Goal: Task Accomplishment & Management: Manage account settings

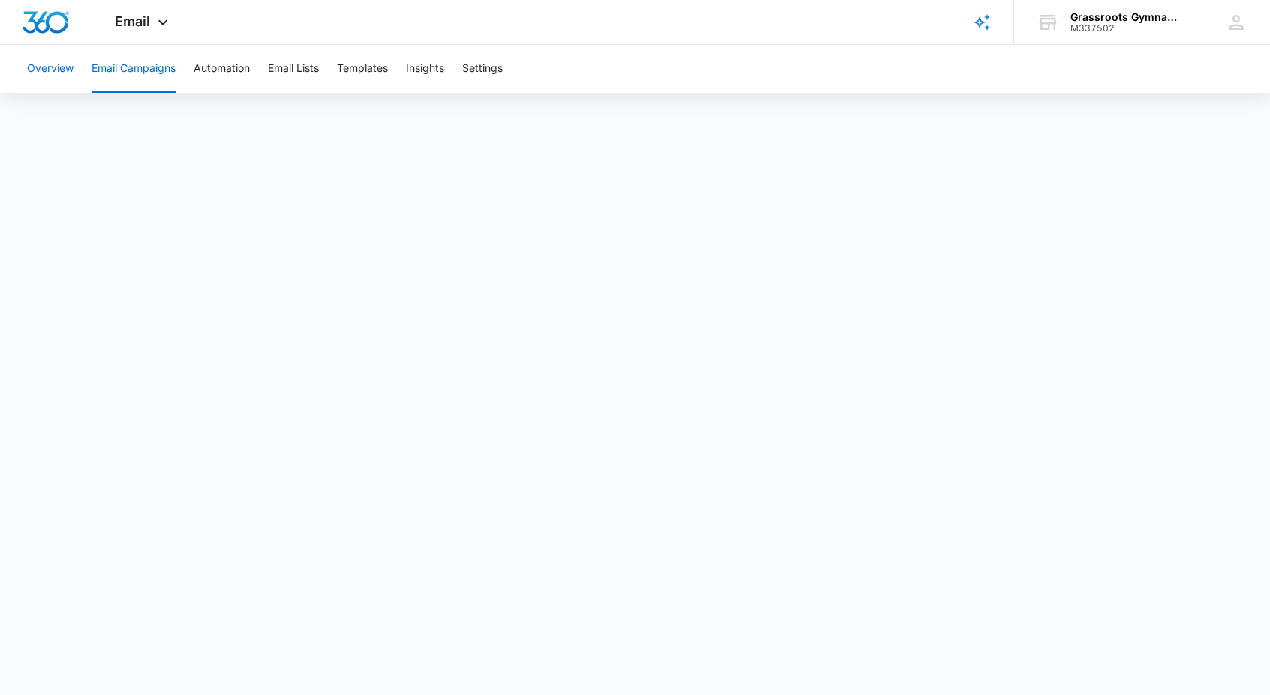
click at [44, 65] on button "Overview" at bounding box center [50, 69] width 47 height 48
click at [306, 75] on button "Email Lists" at bounding box center [293, 69] width 51 height 48
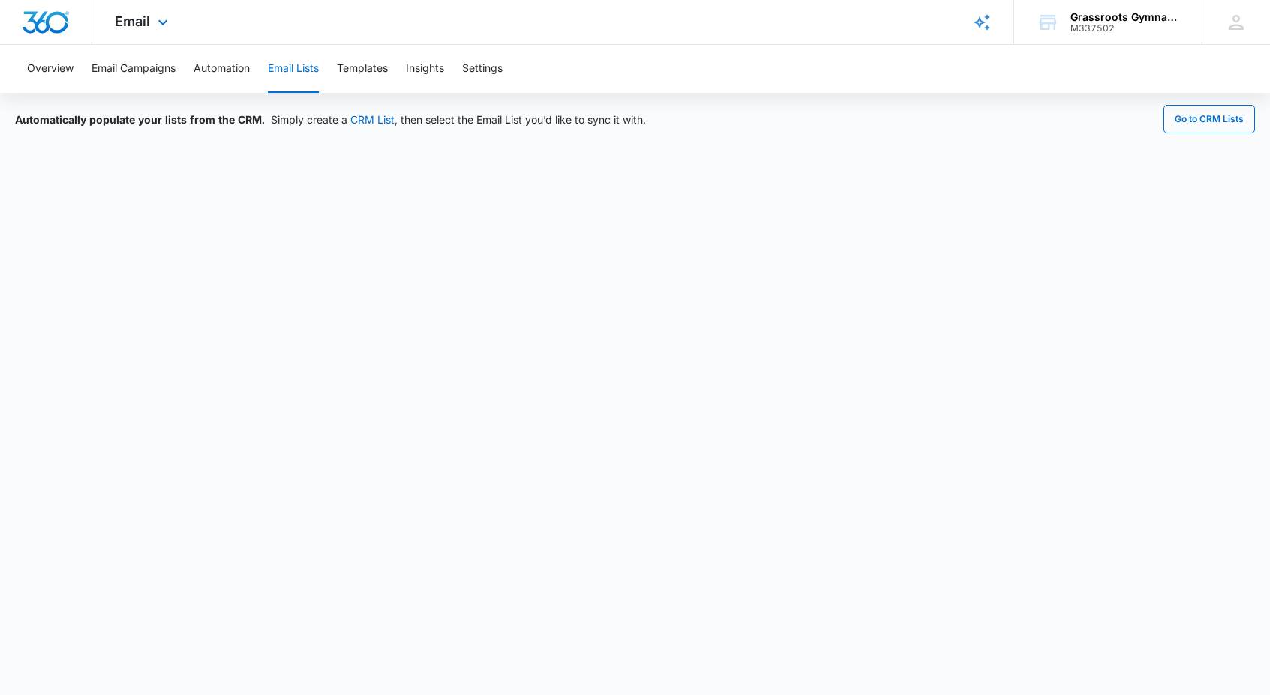
click at [137, 9] on div "Email Apps Reputation Websites Forms CRM Email Social Payments POS Content Ads …" at bounding box center [143, 22] width 102 height 44
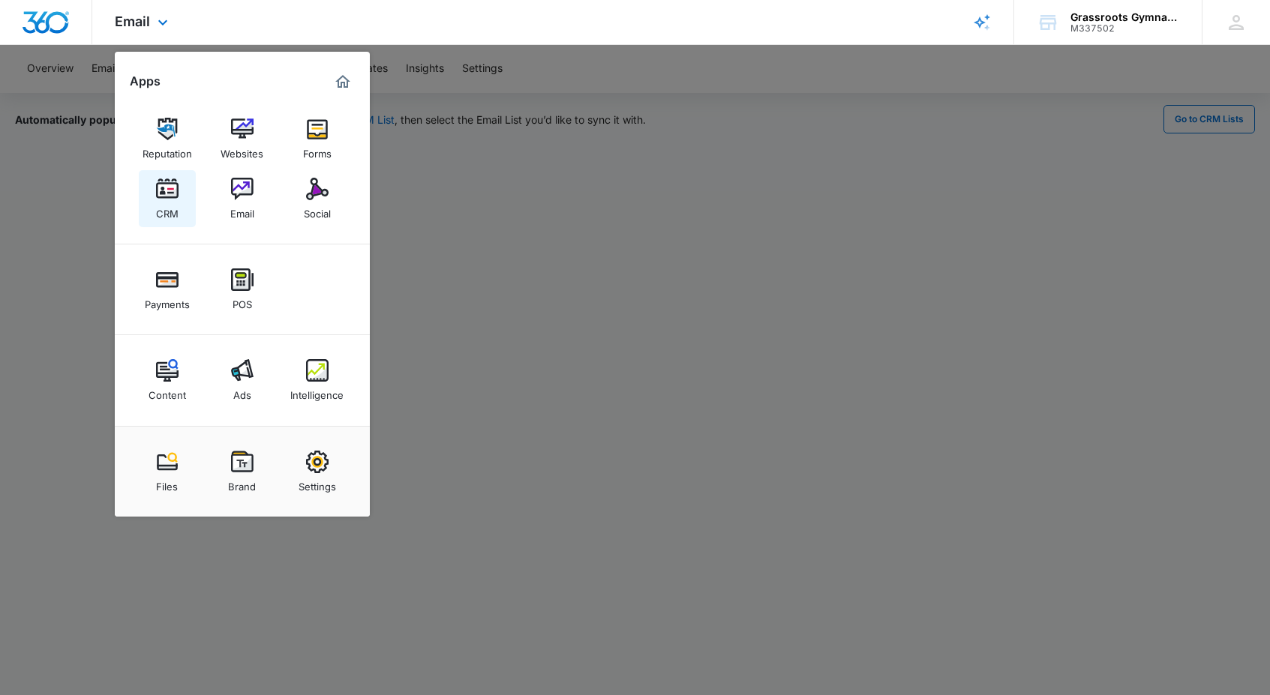
click at [164, 188] on img at bounding box center [167, 189] width 23 height 23
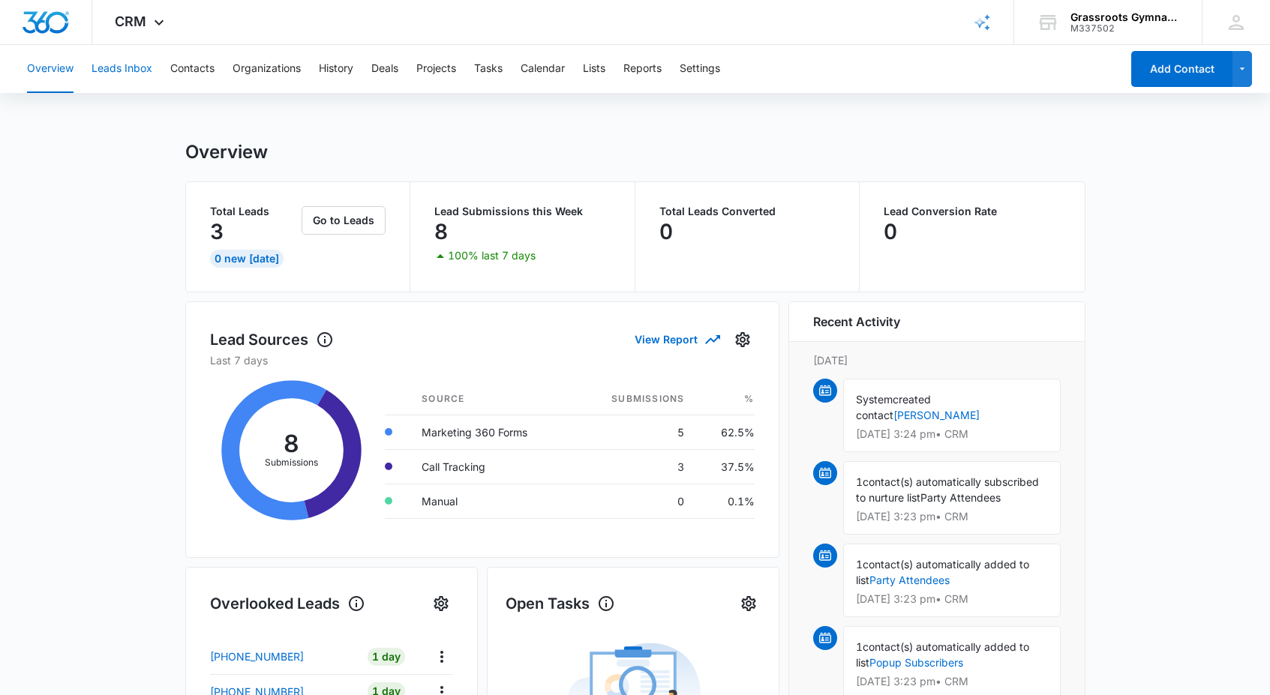
click at [117, 70] on button "Leads Inbox" at bounding box center [122, 69] width 61 height 48
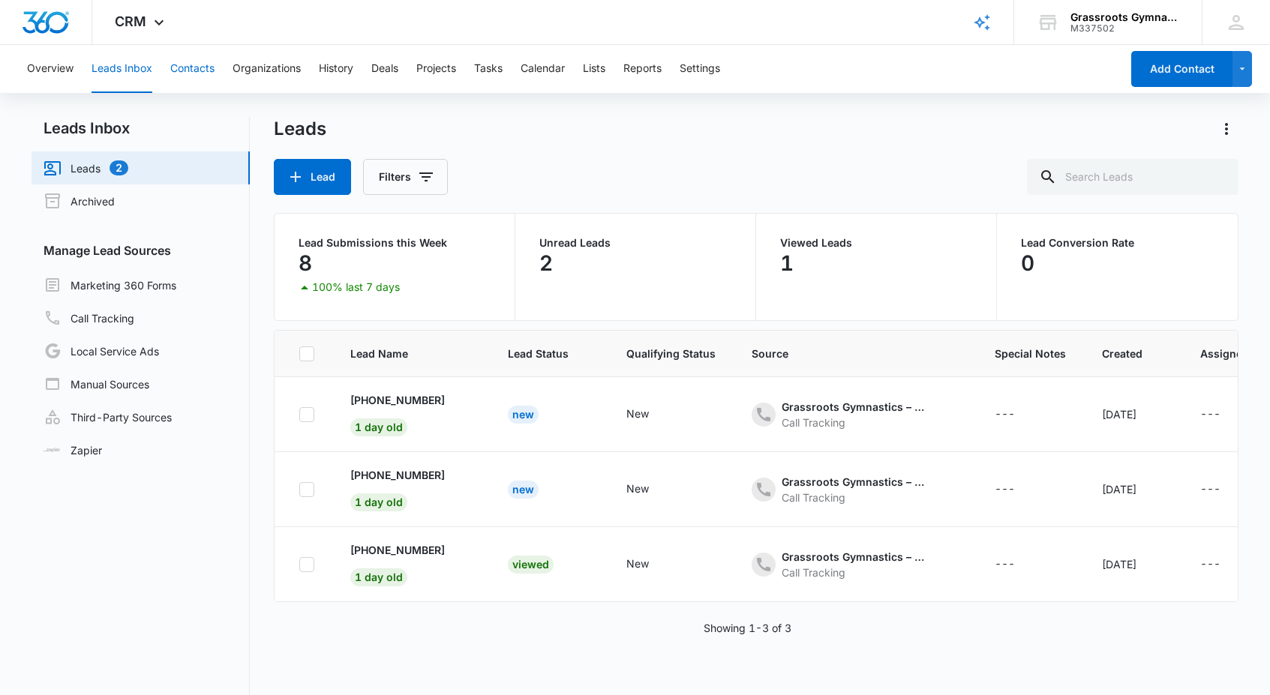
click at [196, 67] on button "Contacts" at bounding box center [192, 69] width 44 height 48
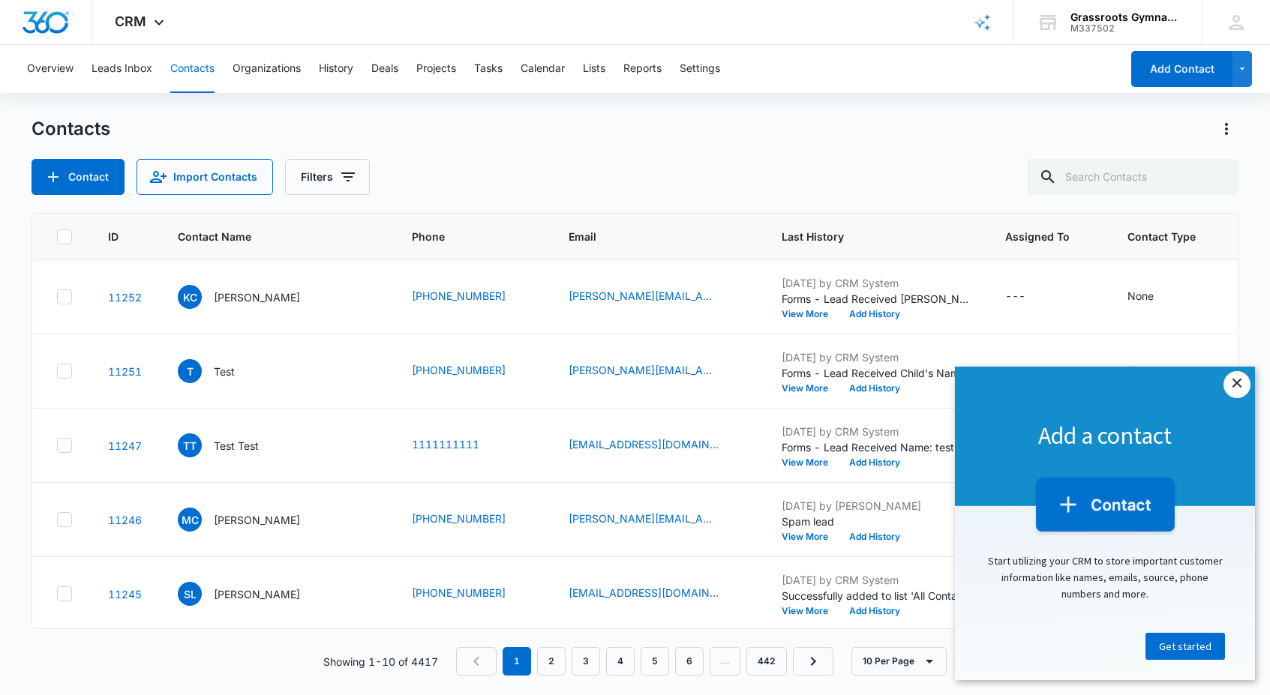
click at [1243, 383] on link "×" at bounding box center [1237, 384] width 27 height 27
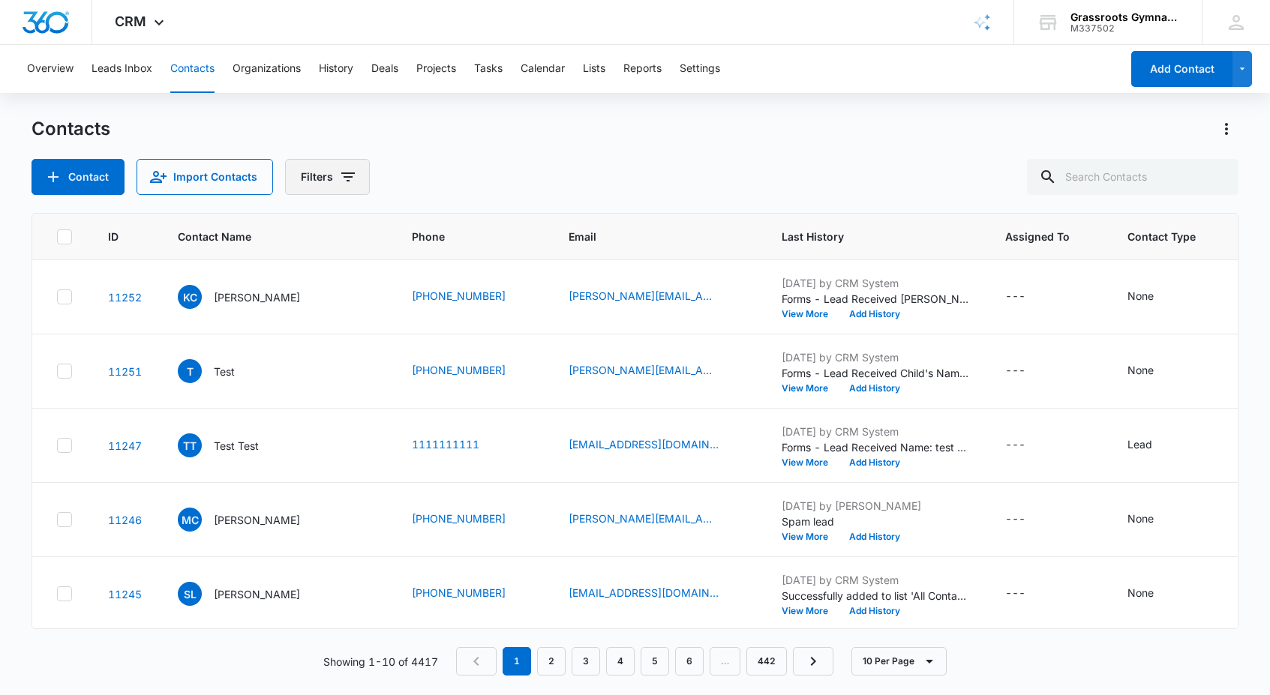
click at [339, 173] on icon "Filters" at bounding box center [348, 177] width 18 height 18
click at [462, 128] on div "Contacts" at bounding box center [635, 129] width 1206 height 24
click at [314, 171] on button "Filters" at bounding box center [327, 177] width 85 height 36
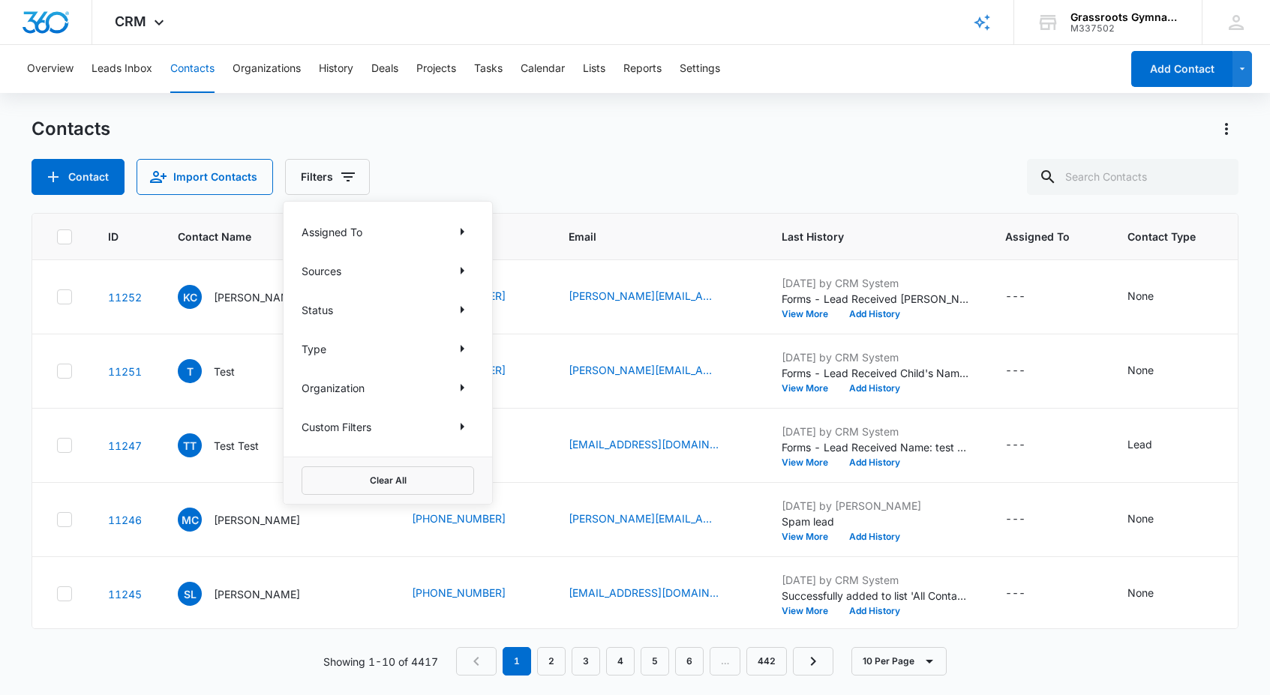
click at [349, 278] on div "Sources" at bounding box center [388, 271] width 173 height 24
click at [462, 273] on icon "Show Sources filters" at bounding box center [462, 271] width 18 height 18
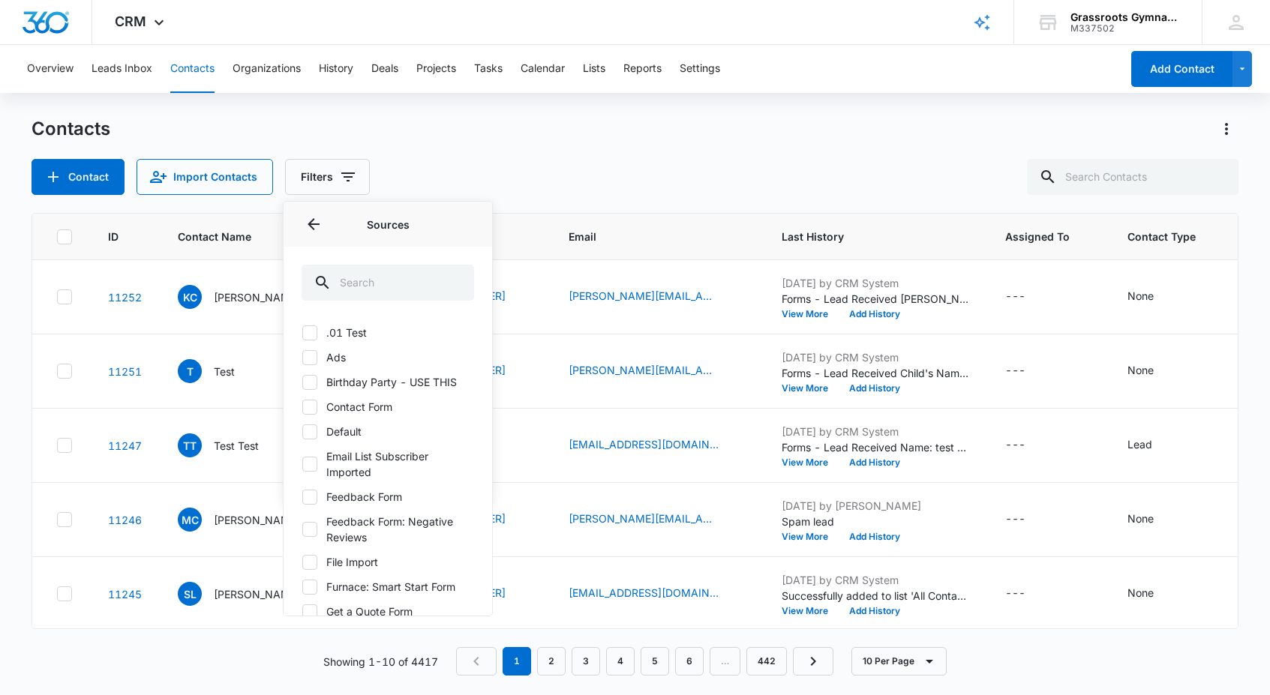
click at [314, 383] on icon at bounding box center [310, 383] width 14 height 14
click at [302, 383] on input "Birthday Party - USE THIS" at bounding box center [302, 382] width 1 height 1
checkbox input "true"
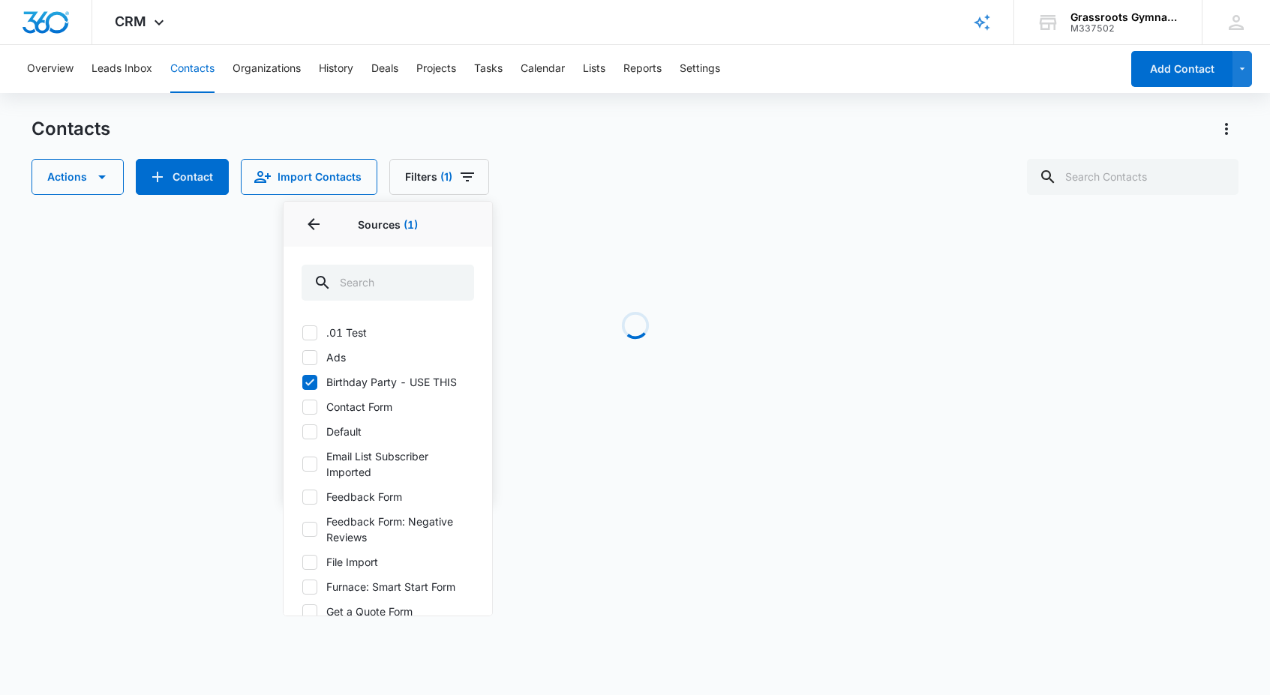
click at [636, 167] on div "Actions Contact Import Contacts Filters (1) Assigned To Sources 1 Sources (1) .…" at bounding box center [635, 177] width 1206 height 36
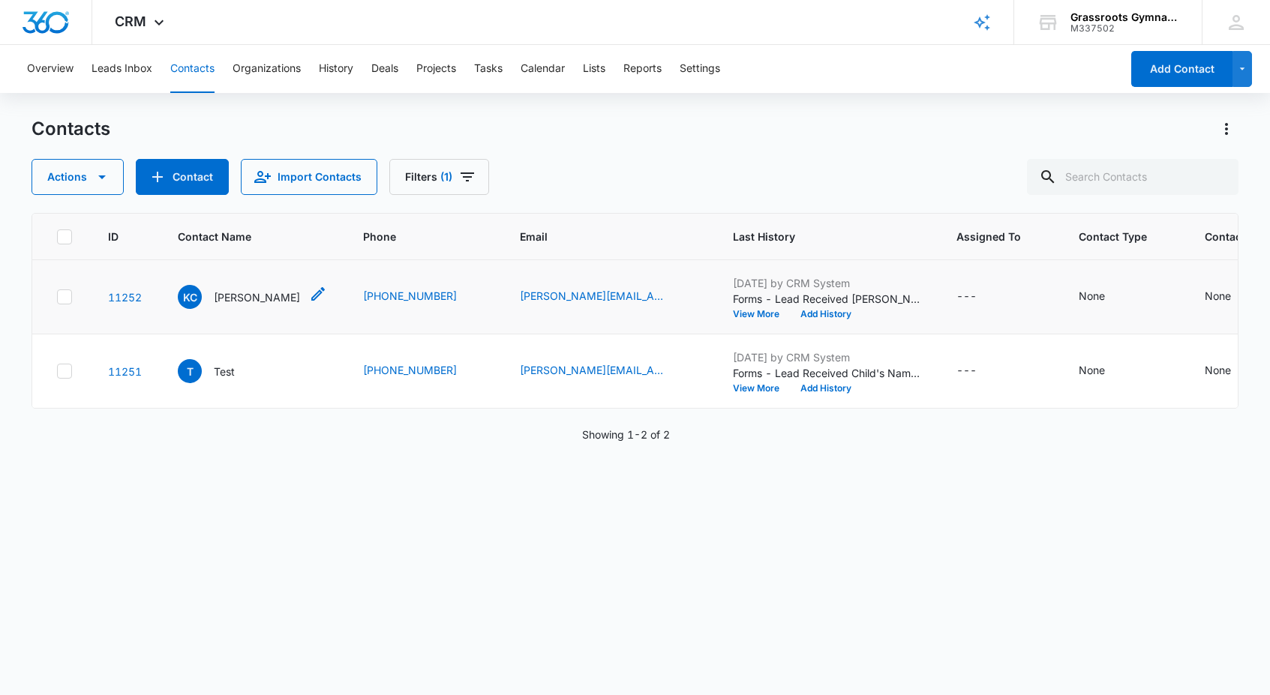
click at [188, 292] on span "KC" at bounding box center [190, 297] width 24 height 24
click at [851, 305] on p "Forms - Lead Received [PERSON_NAME]'s Name: [PERSON_NAME] Parent's Name: [PERSO…" at bounding box center [827, 299] width 188 height 16
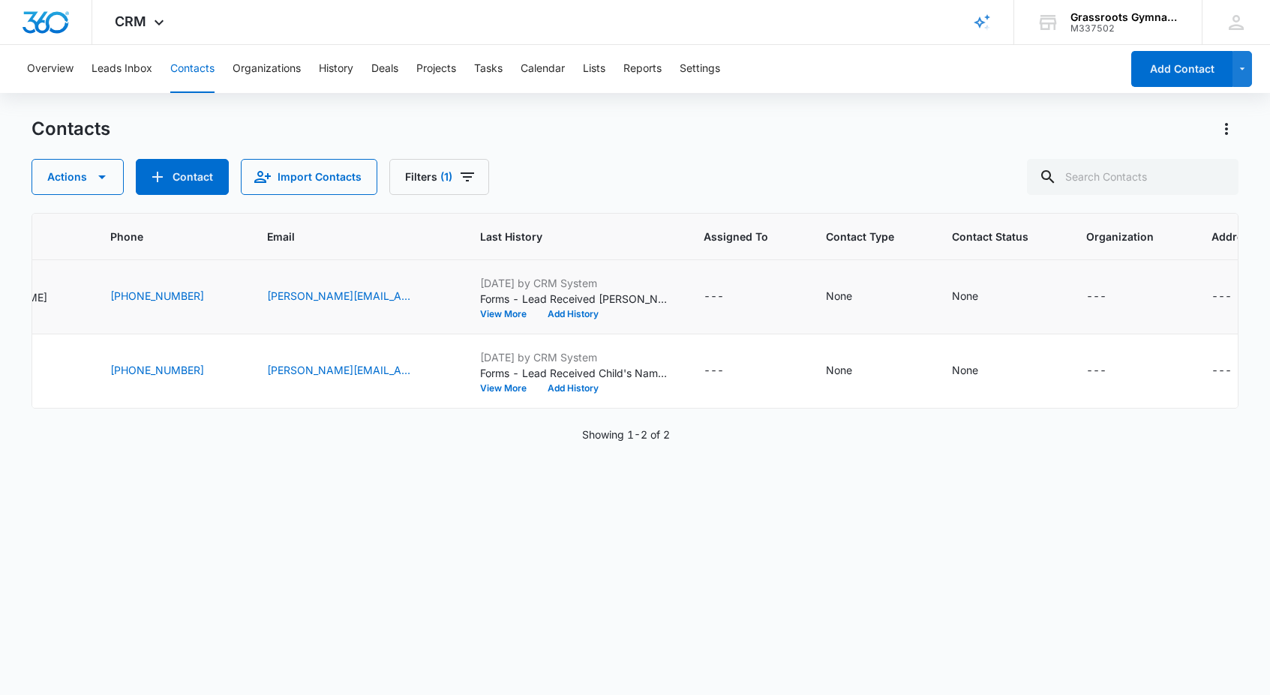
scroll to position [0, 281]
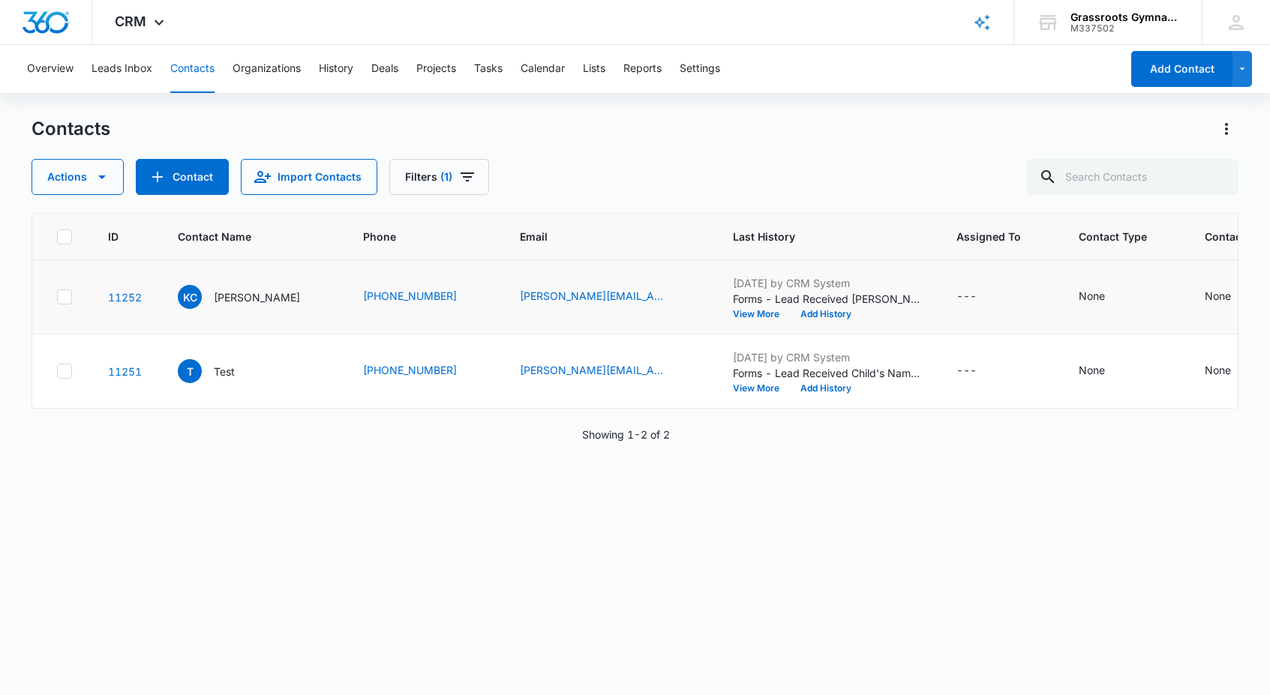
click at [65, 299] on icon at bounding box center [64, 296] width 9 height 7
click at [57, 298] on input "checkbox" at bounding box center [56, 297] width 1 height 1
click at [68, 376] on icon at bounding box center [65, 372] width 14 height 14
click at [57, 372] on input "checkbox" at bounding box center [56, 371] width 1 height 1
click at [68, 368] on icon at bounding box center [64, 371] width 9 height 7
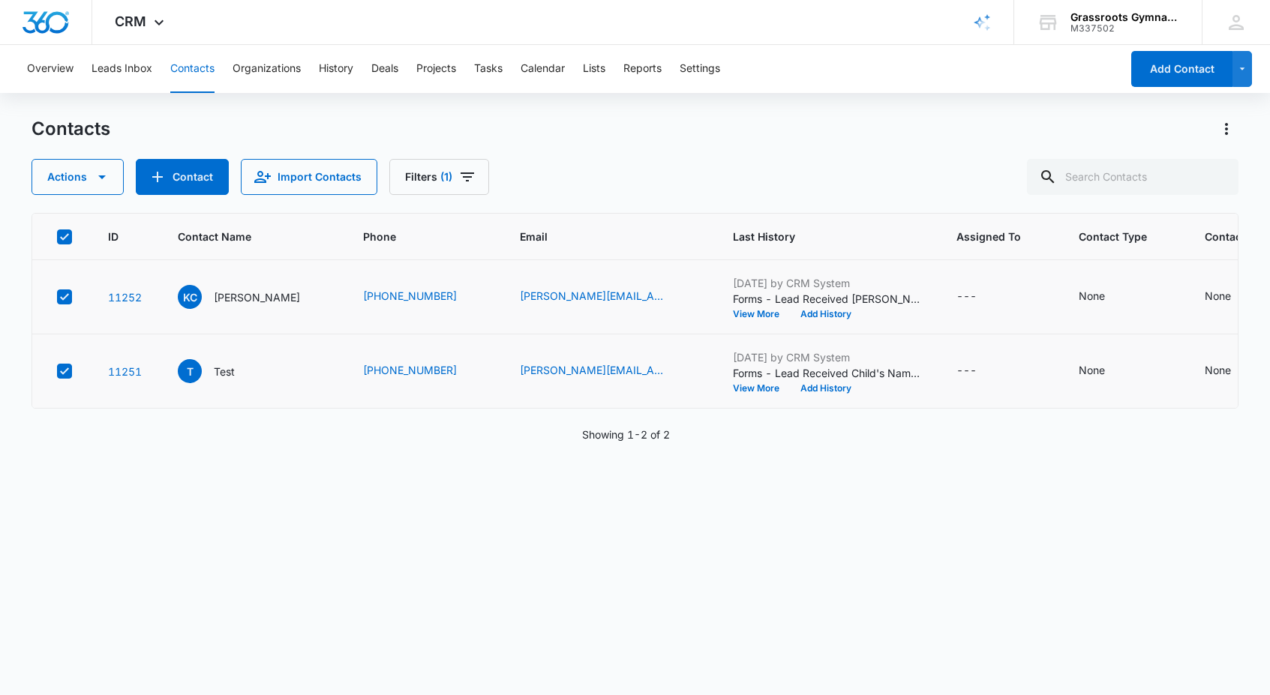
click at [57, 371] on input "checkbox" at bounding box center [56, 371] width 1 height 1
click at [71, 283] on td at bounding box center [61, 297] width 58 height 74
click at [71, 295] on icon at bounding box center [65, 297] width 14 height 14
click at [57, 297] on input "checkbox" at bounding box center [56, 297] width 1 height 1
click at [681, 296] on icon "Email - katie@grassrootsgymnastics.com - Select to Edit Field" at bounding box center [688, 297] width 14 height 14
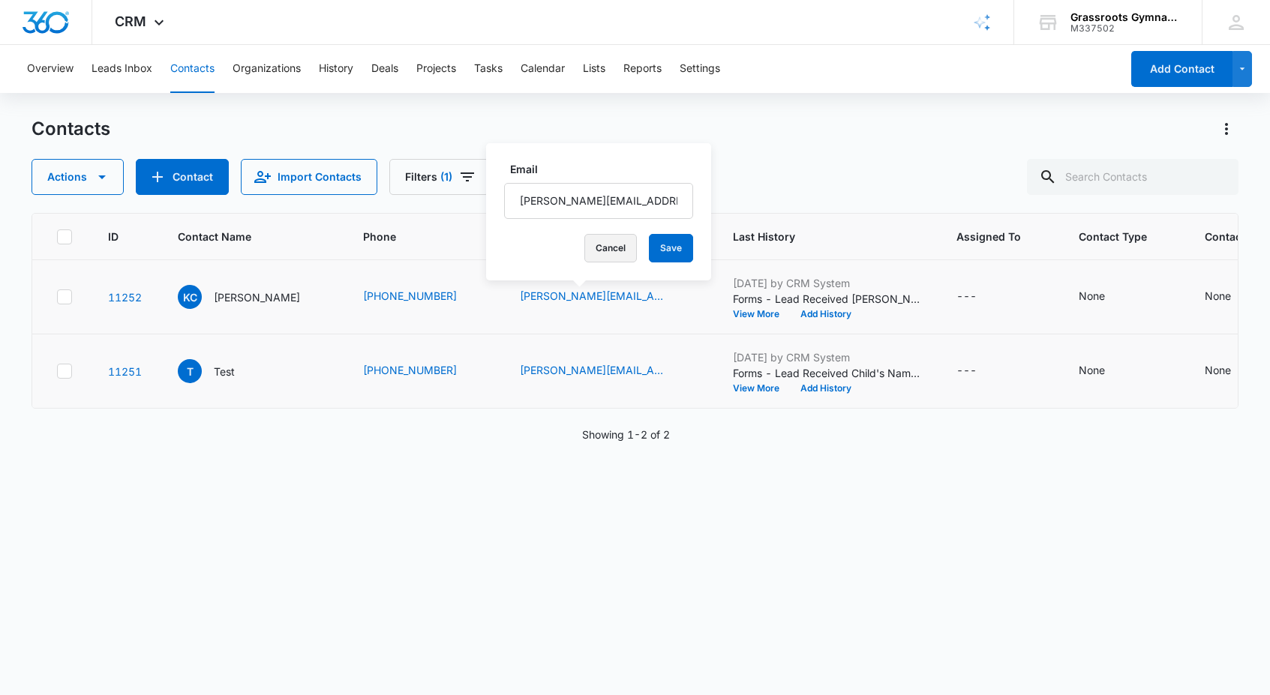
click at [584, 249] on button "Cancel" at bounding box center [610, 248] width 53 height 29
click at [753, 293] on p "Forms - Lead Received [PERSON_NAME]'s Name: [PERSON_NAME] Parent's Name: [PERSO…" at bounding box center [827, 299] width 188 height 16
click at [104, 173] on icon "button" at bounding box center [102, 177] width 18 height 18
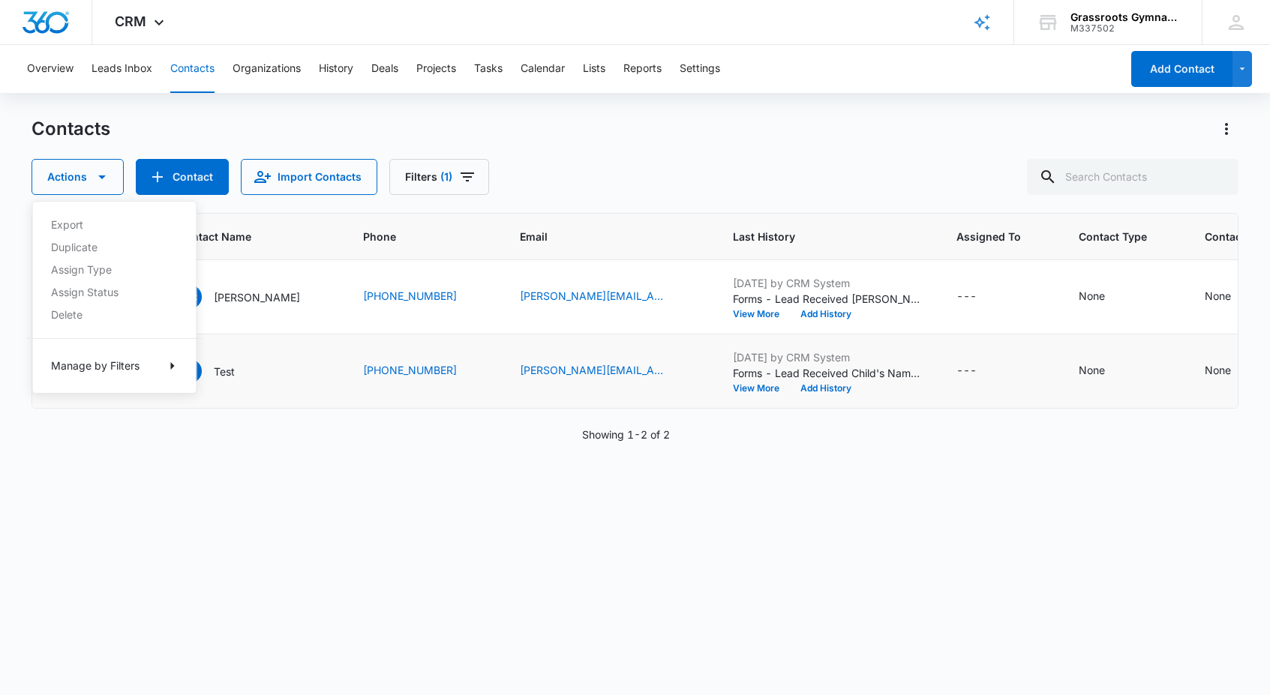
click at [207, 578] on div "ID Contact Name Phone Email Last History Assigned To Contact Type Contact Statu…" at bounding box center [635, 444] width 1206 height 463
click at [66, 237] on icon at bounding box center [65, 237] width 14 height 14
click at [57, 237] on input "checkbox" at bounding box center [56, 236] width 1 height 1
click at [124, 452] on div "ID Contact Name Phone Email Last History Assigned To Contact Type Contact Statu…" at bounding box center [635, 444] width 1206 height 463
click at [65, 233] on icon at bounding box center [65, 237] width 14 height 14
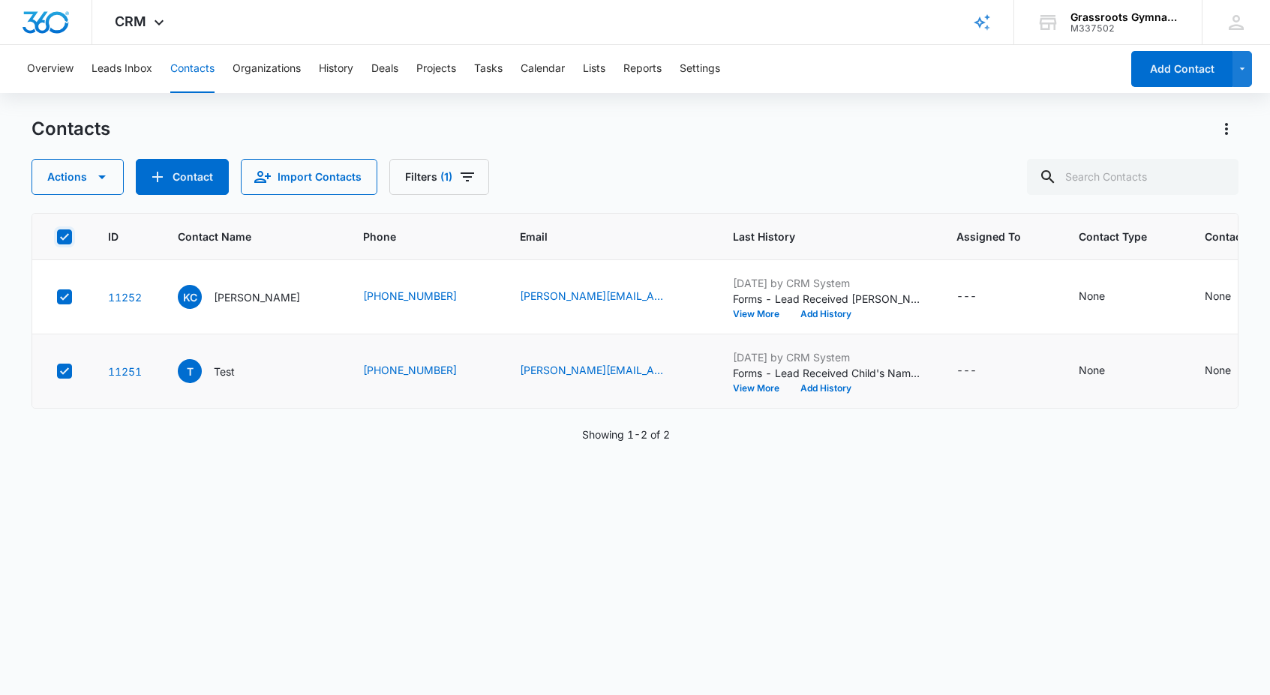
click at [57, 236] on input "checkbox" at bounding box center [56, 236] width 1 height 1
click at [65, 233] on icon at bounding box center [65, 237] width 14 height 14
click at [57, 236] on input "checkbox" at bounding box center [56, 236] width 1 height 1
click at [65, 233] on icon at bounding box center [65, 237] width 14 height 14
click at [57, 236] on input "checkbox" at bounding box center [56, 236] width 1 height 1
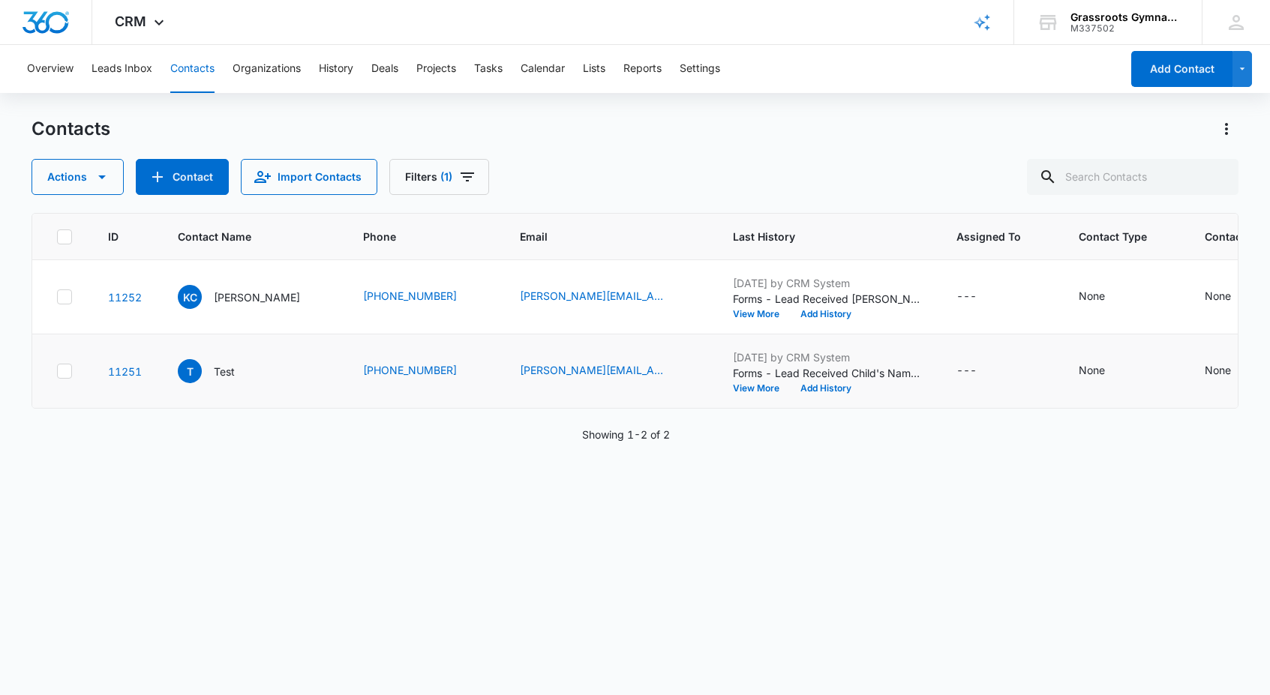
click at [65, 233] on icon at bounding box center [65, 237] width 14 height 14
click at [57, 236] on input "checkbox" at bounding box center [56, 236] width 1 height 1
click at [118, 71] on button "Leads Inbox" at bounding box center [122, 69] width 61 height 48
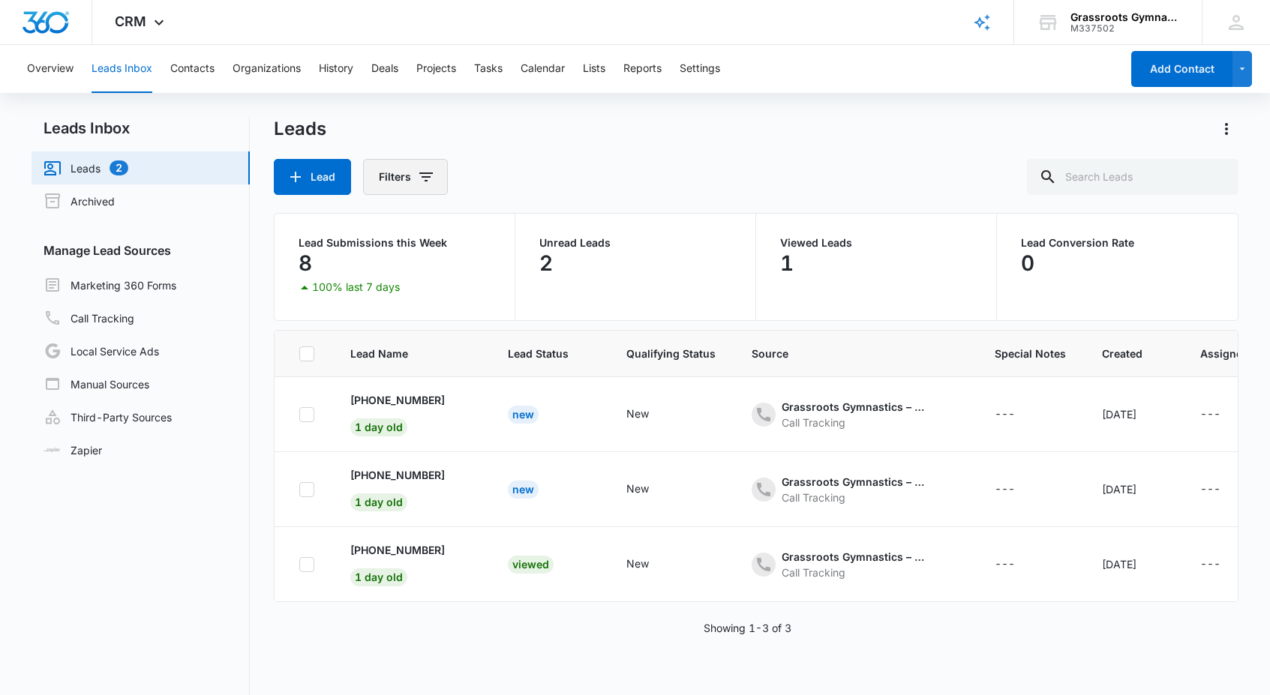
click at [407, 176] on button "Filters" at bounding box center [405, 177] width 85 height 36
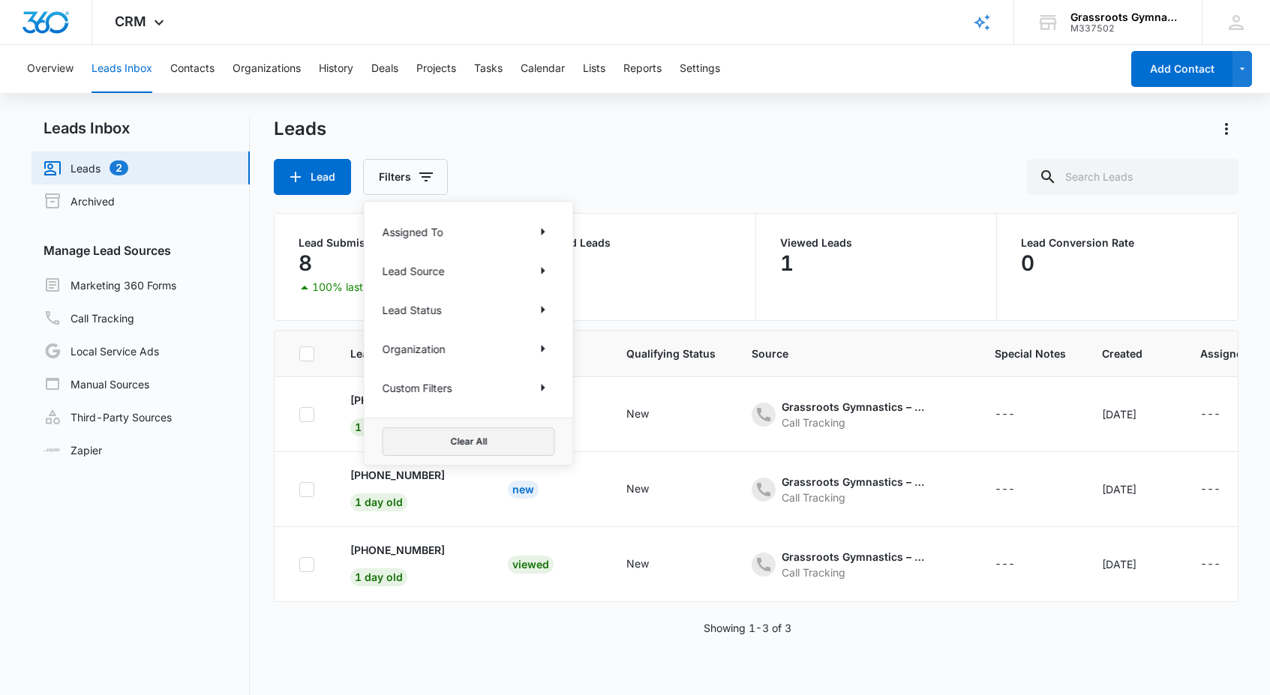
click at [425, 443] on button "Clear All" at bounding box center [469, 442] width 173 height 29
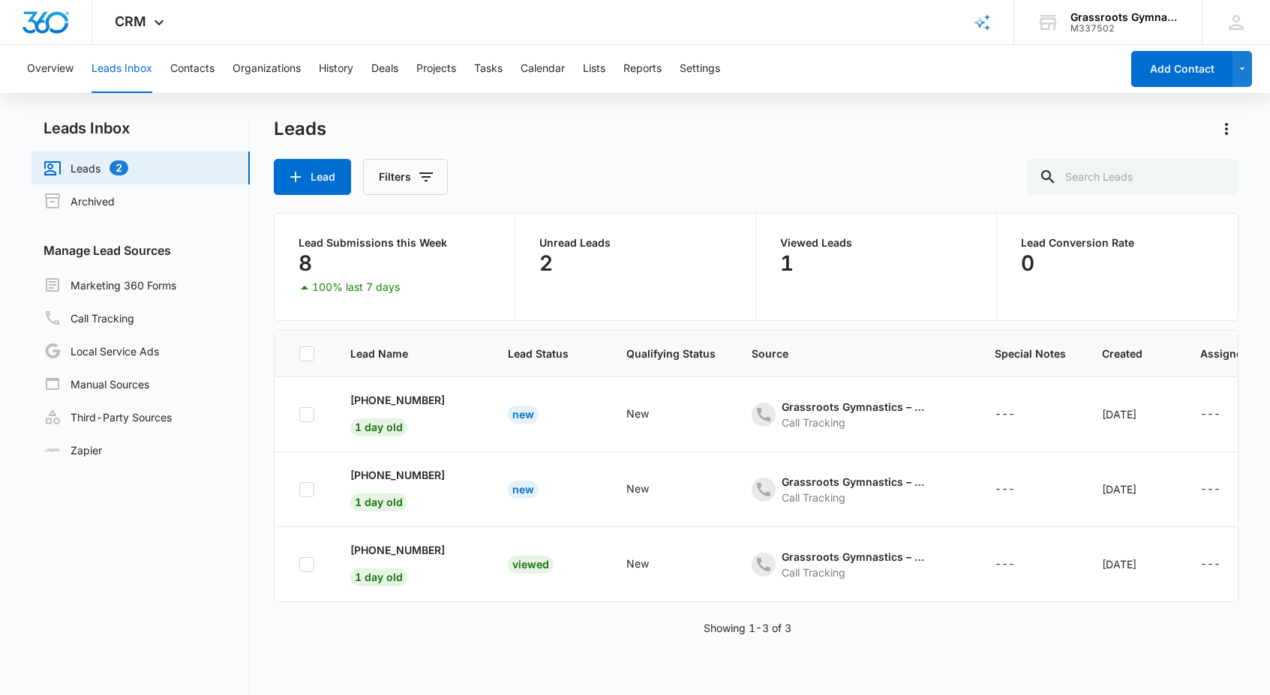
click at [540, 149] on div "Leads Lead Filters" at bounding box center [756, 156] width 964 height 78
click at [191, 62] on button "Contacts" at bounding box center [192, 69] width 44 height 48
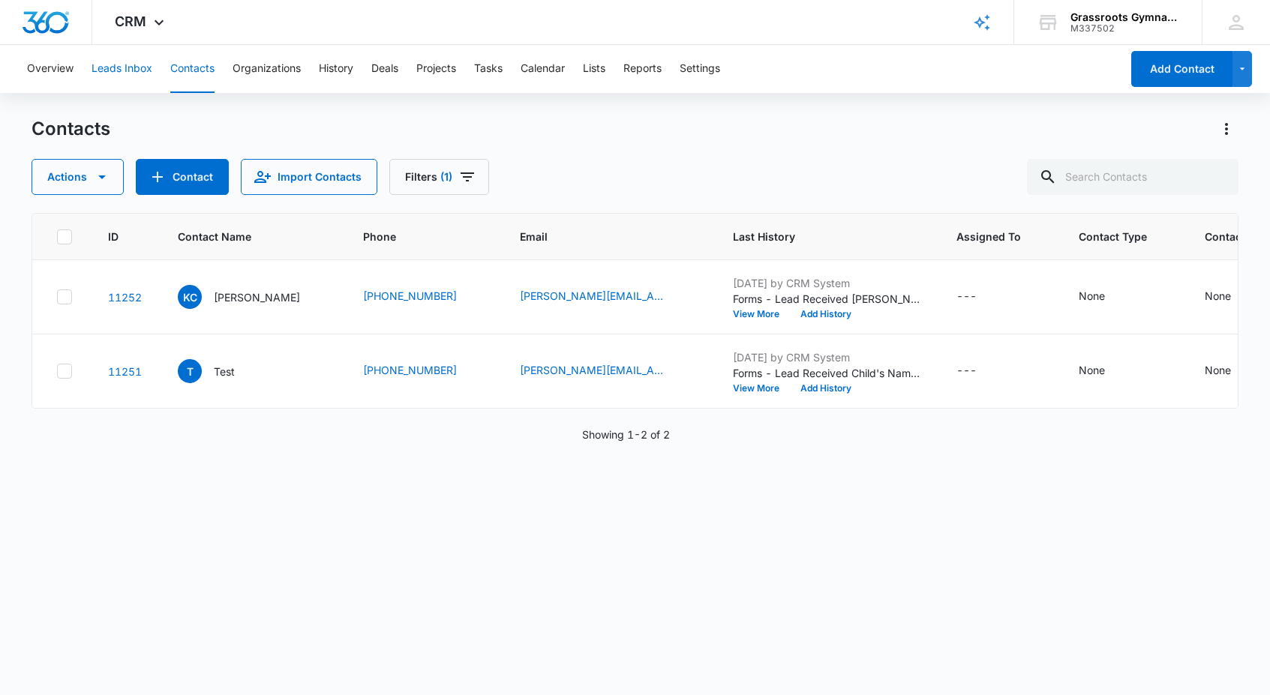
click at [116, 69] on button "Leads Inbox" at bounding box center [122, 69] width 61 height 48
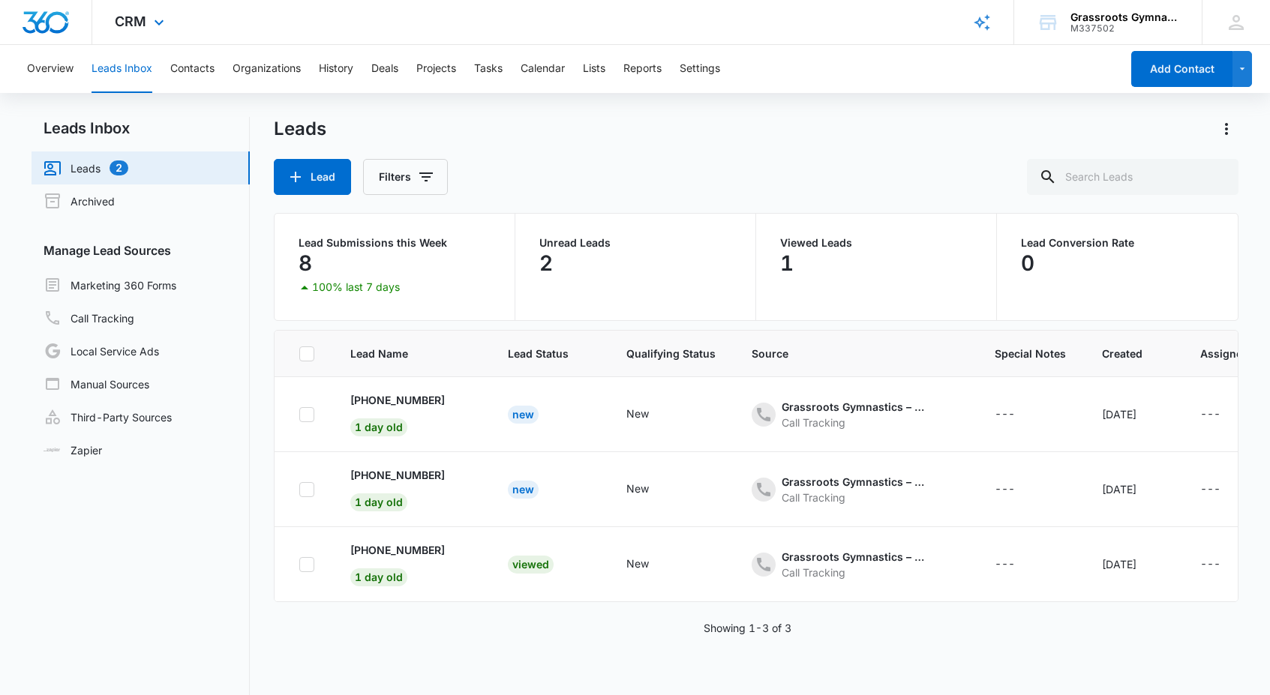
click at [140, 31] on div "CRM Apps Reputation Websites Forms CRM Email Social Payments POS Content Ads In…" at bounding box center [141, 22] width 98 height 44
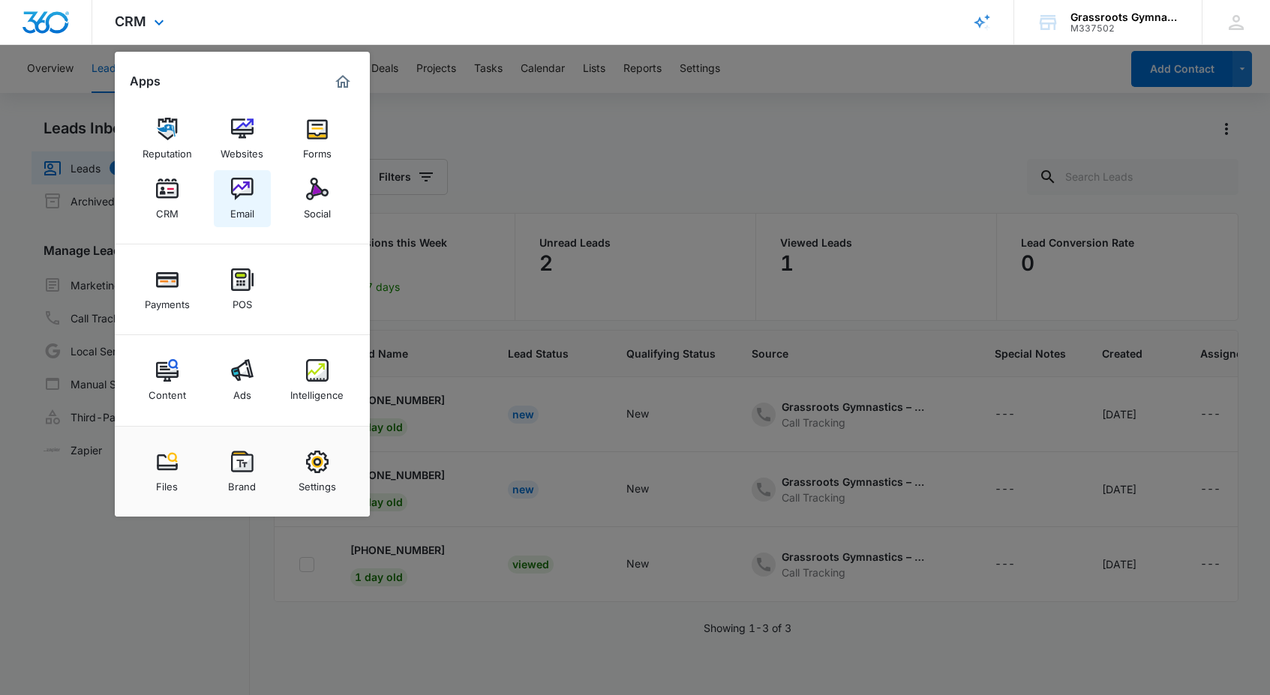
click at [240, 192] on img at bounding box center [242, 189] width 23 height 23
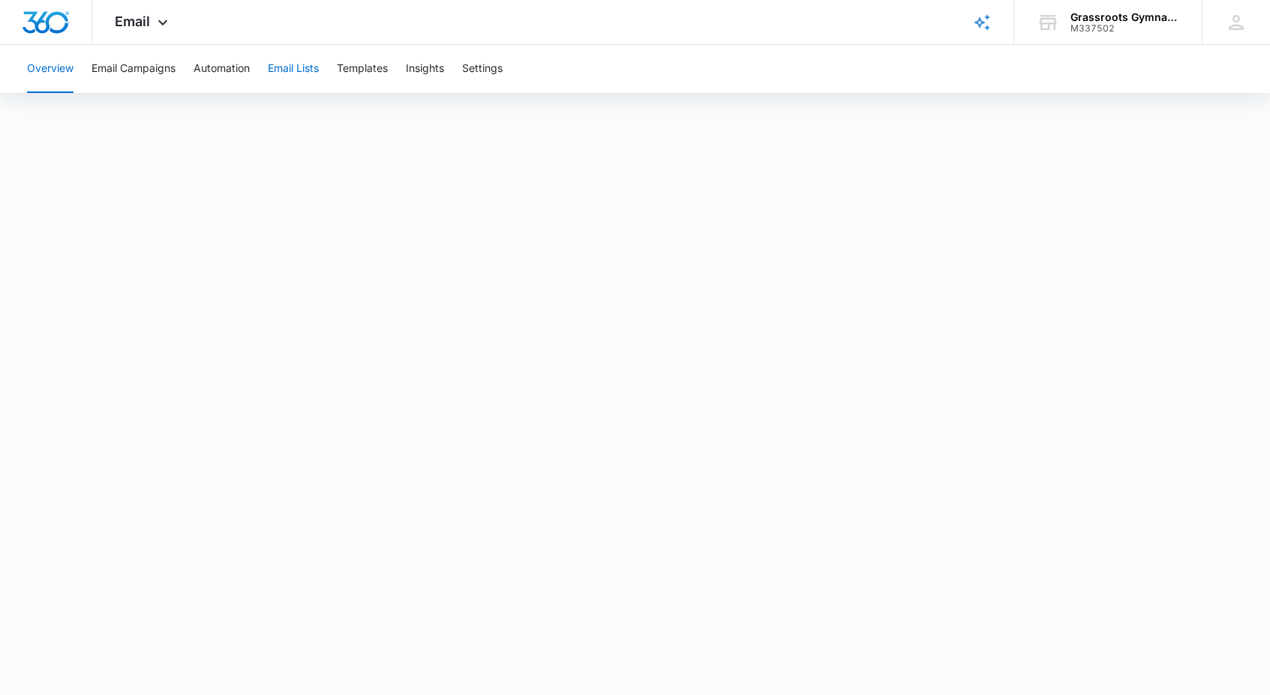
click at [302, 68] on button "Email Lists" at bounding box center [293, 69] width 51 height 48
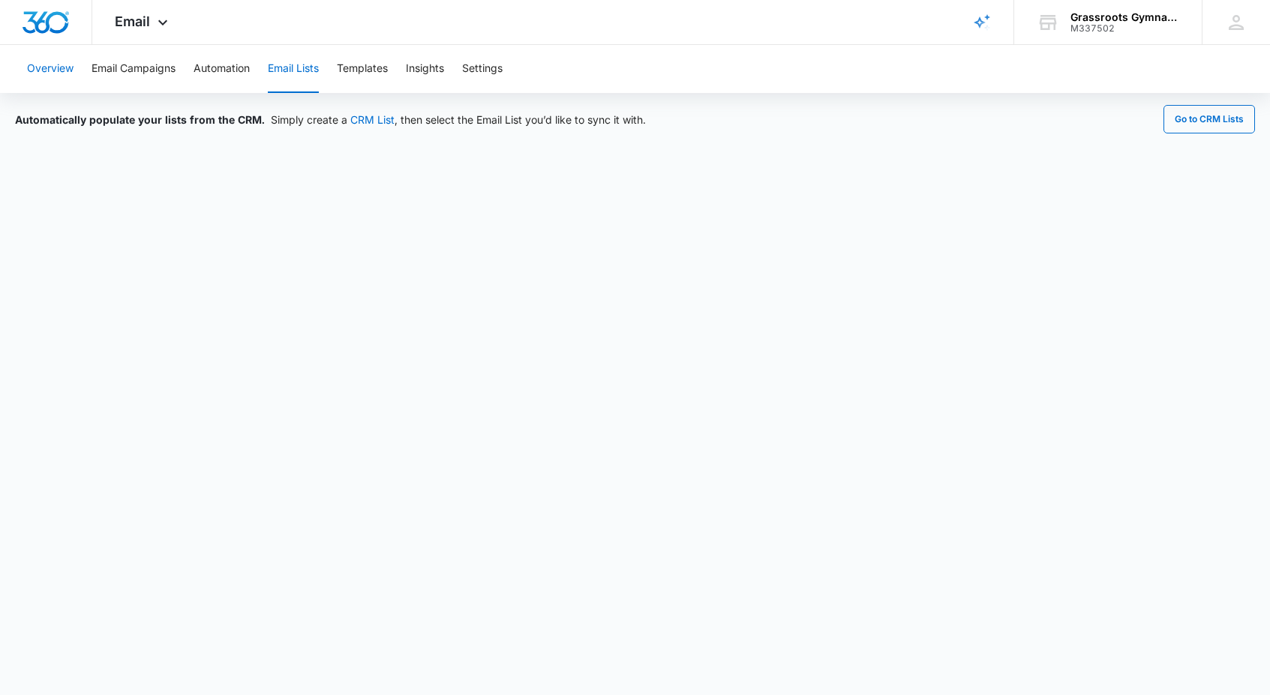
click at [53, 67] on button "Overview" at bounding box center [50, 69] width 47 height 48
